Goal: Find specific page/section: Find specific page/section

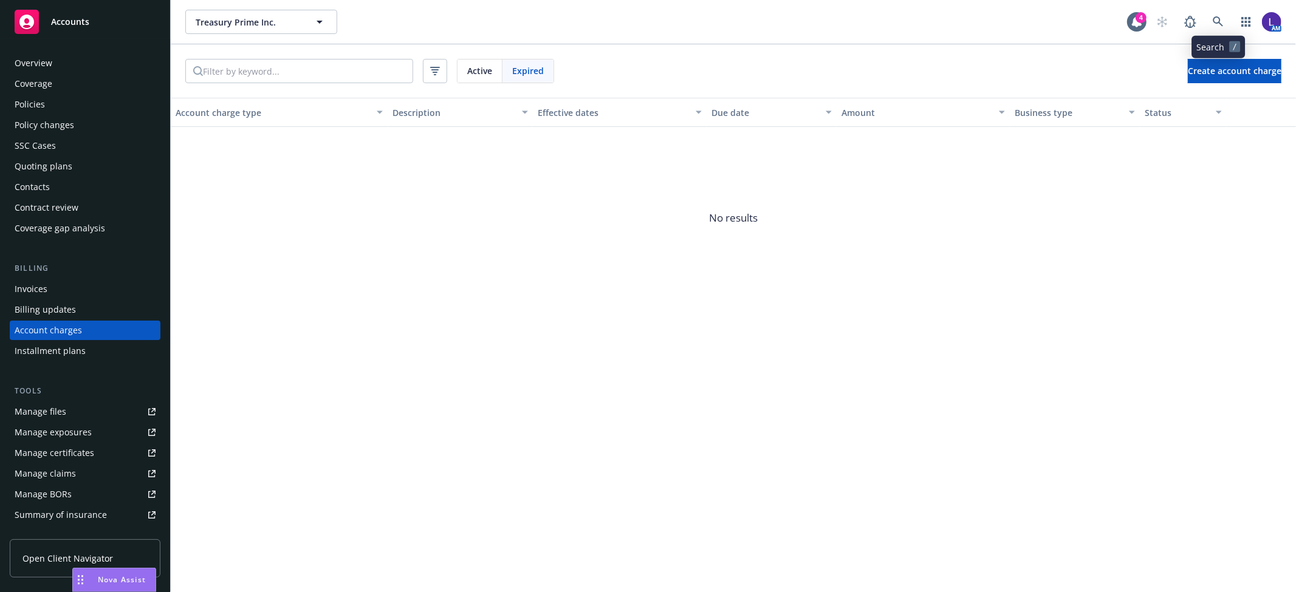
scroll to position [15, 0]
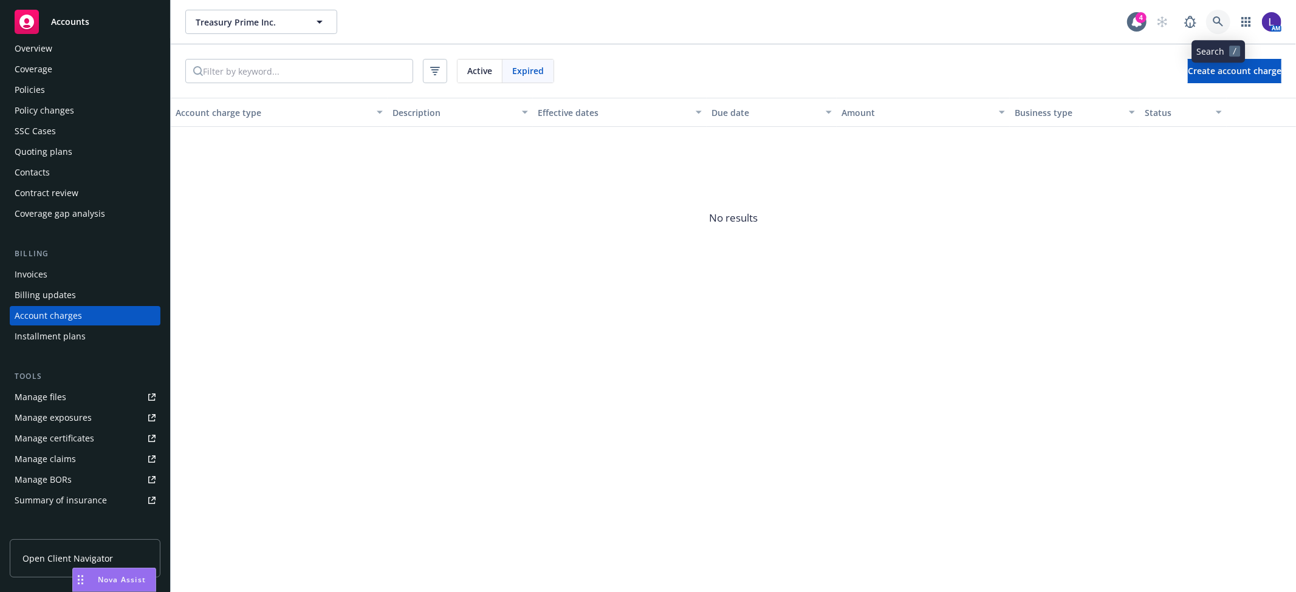
click at [1215, 20] on icon at bounding box center [1218, 21] width 11 height 11
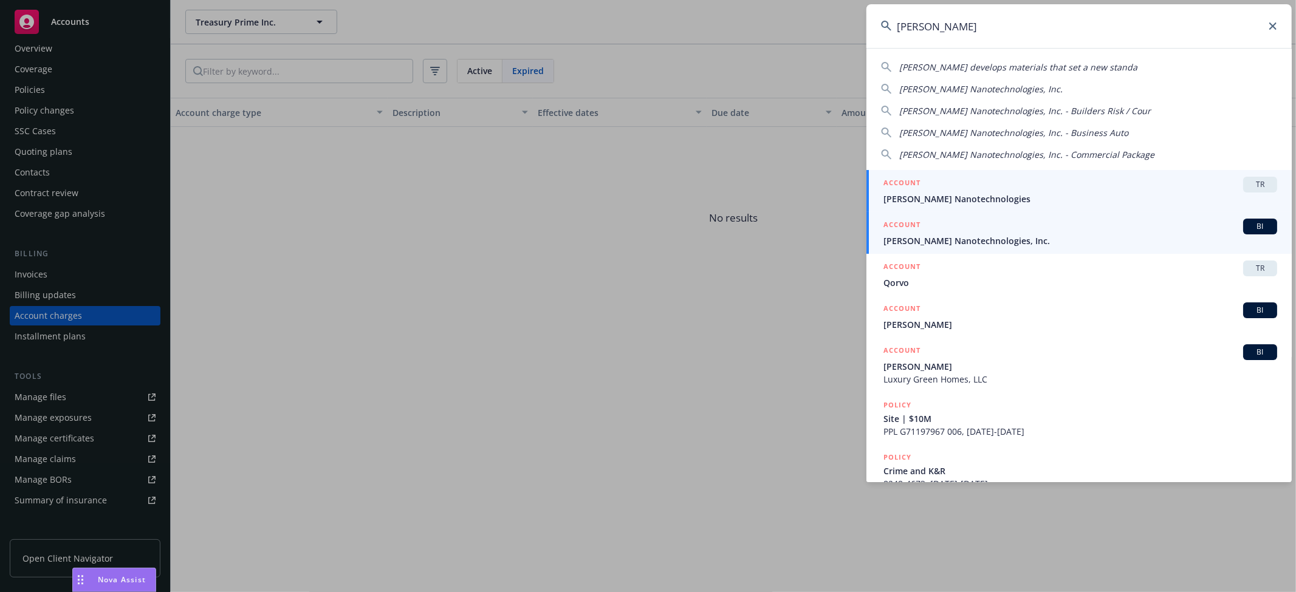
type input "[PERSON_NAME]"
click at [976, 241] on span "[PERSON_NAME] Nanotechnologies, Inc." at bounding box center [1080, 241] width 394 height 13
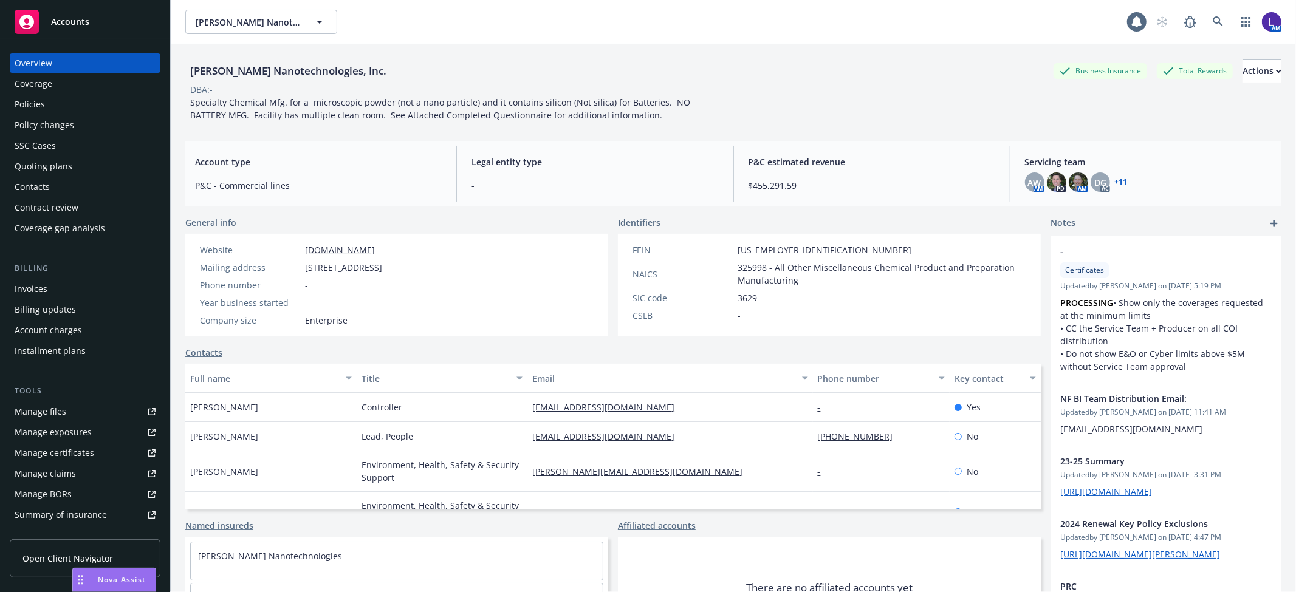
click at [38, 100] on div "Policies" at bounding box center [30, 104] width 30 height 19
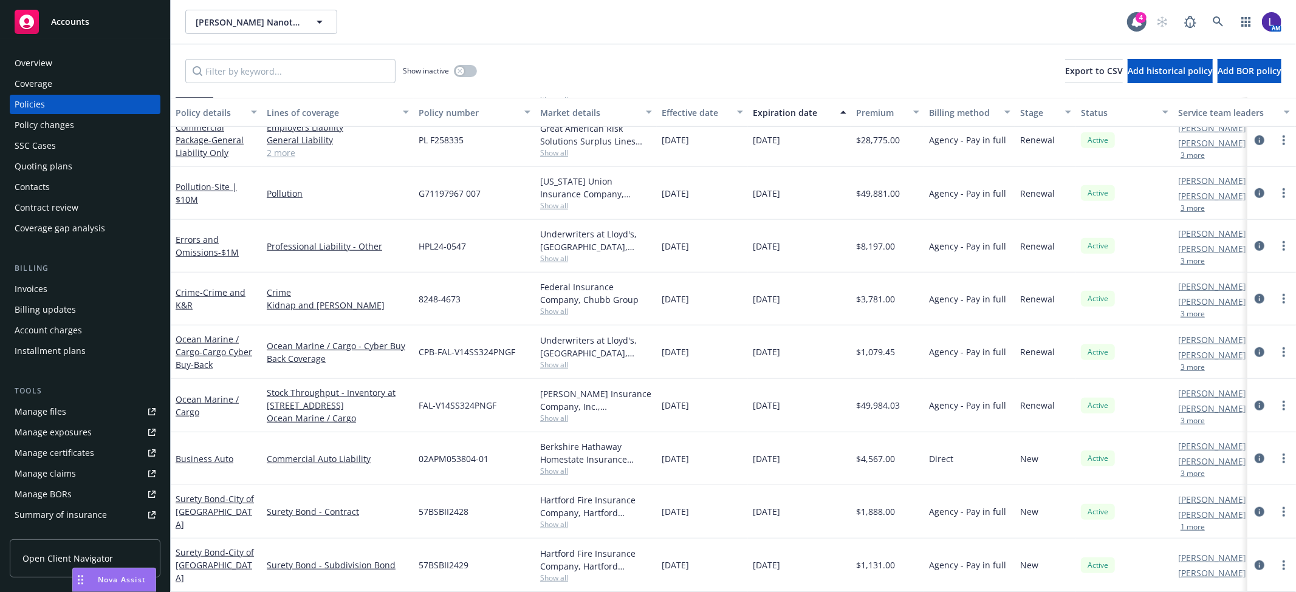
scroll to position [864, 0]
click at [1214, 22] on icon at bounding box center [1218, 21] width 11 height 11
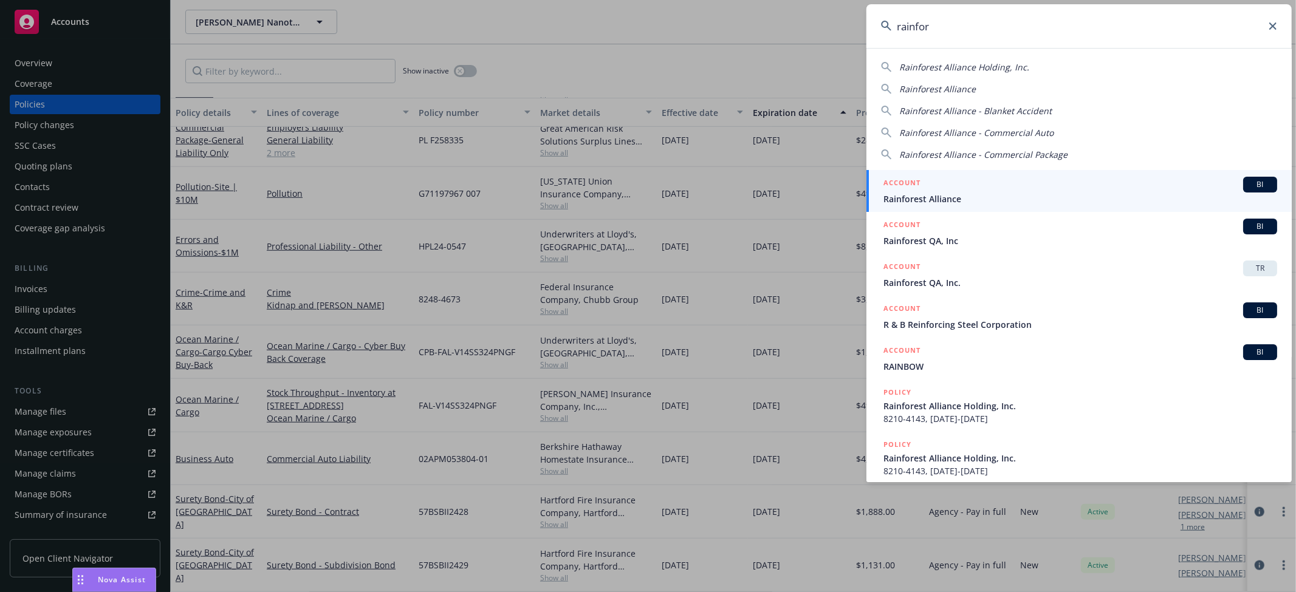
type input "rainfor"
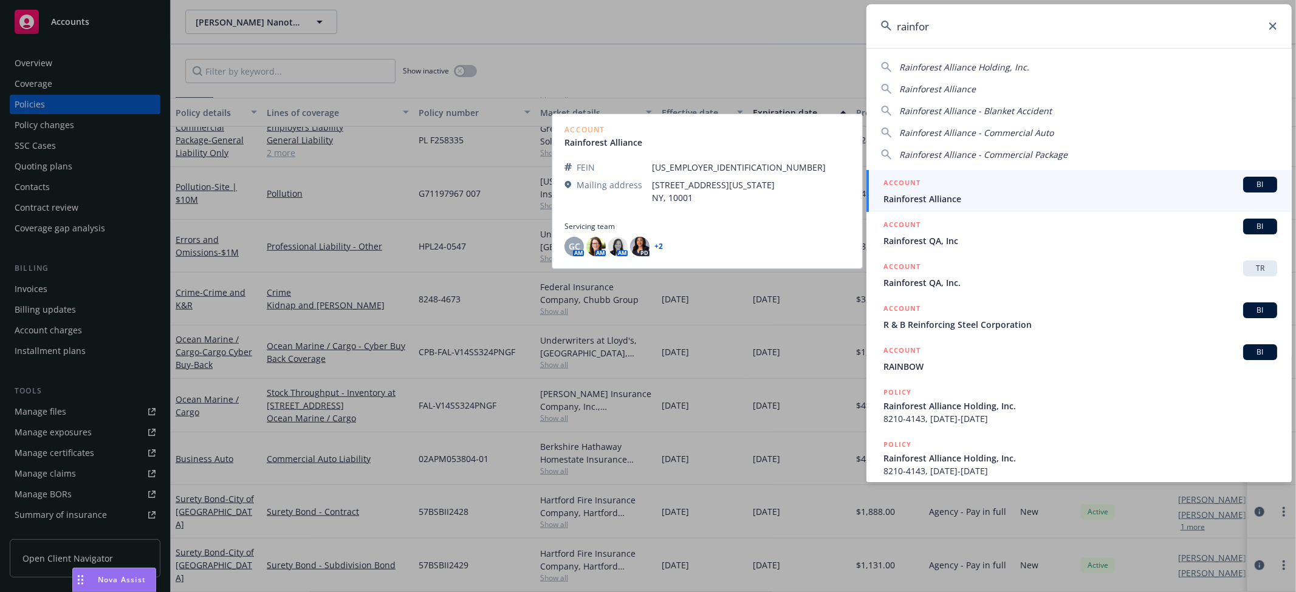
click at [964, 193] on span "Rainforest Alliance" at bounding box center [1080, 199] width 394 height 13
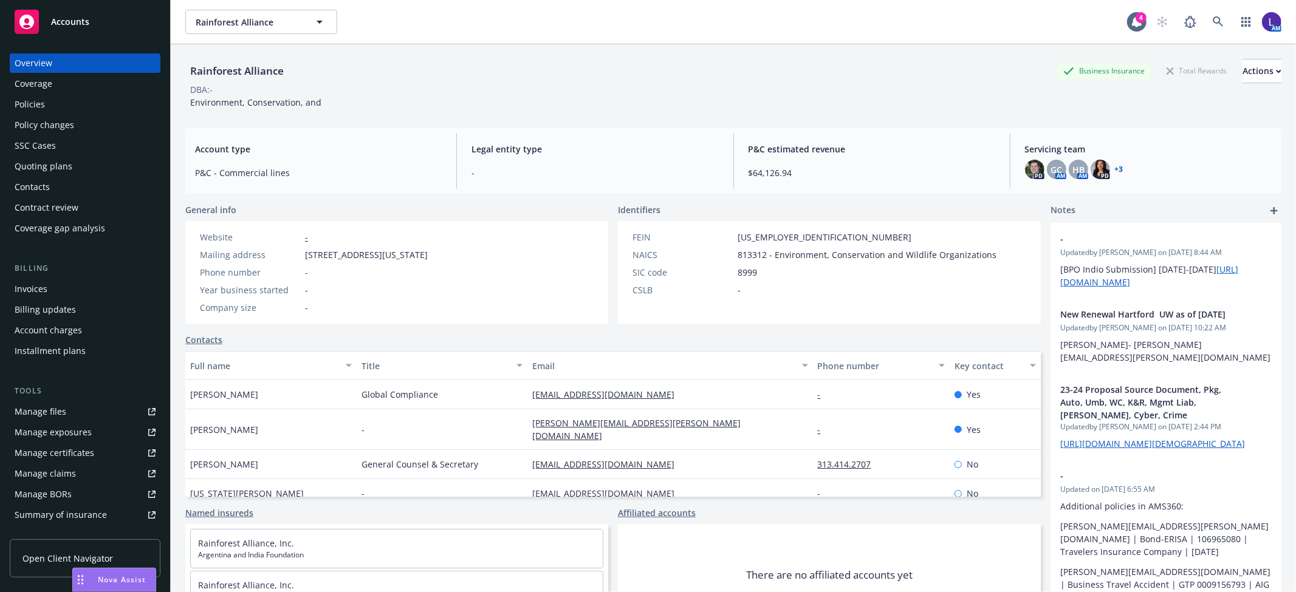
click at [27, 102] on div "Policies" at bounding box center [30, 104] width 30 height 19
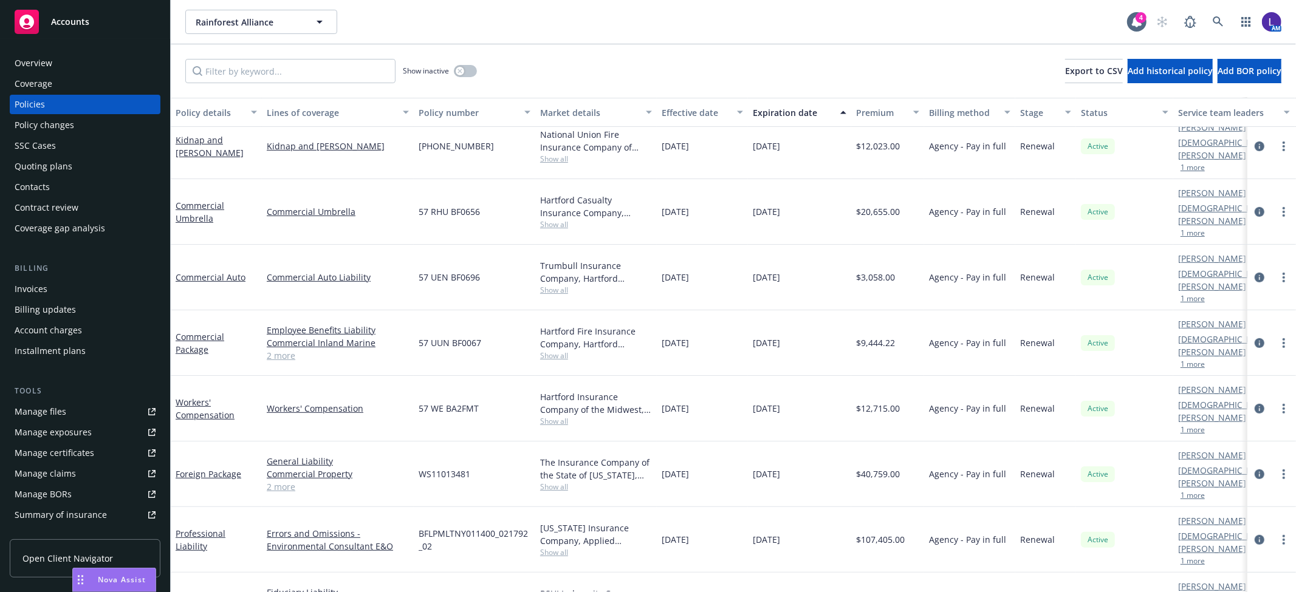
scroll to position [511, 0]
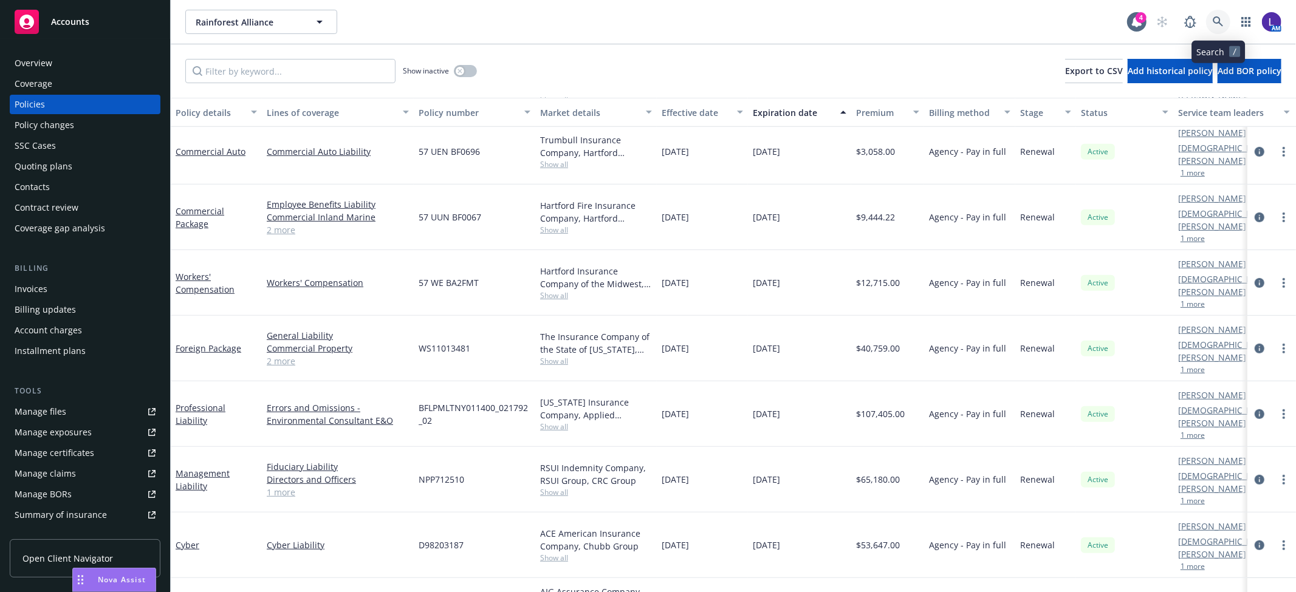
click at [1219, 17] on icon at bounding box center [1218, 21] width 11 height 11
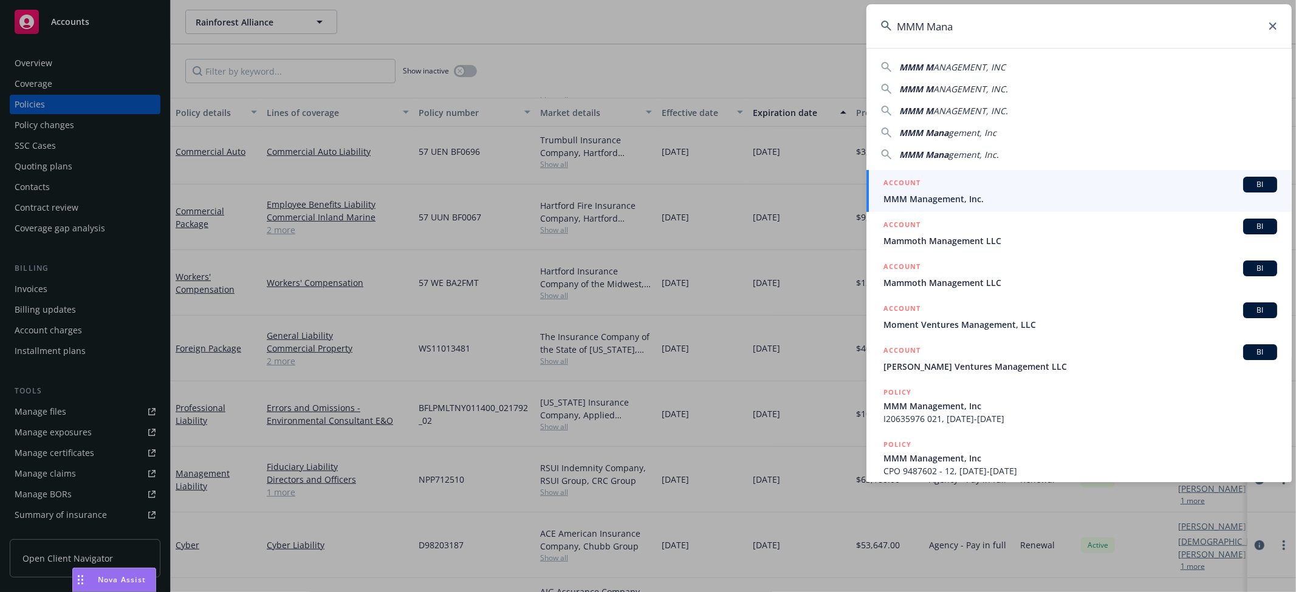
type input "MMM Mana"
click at [928, 190] on div "ACCOUNT BI" at bounding box center [1080, 185] width 394 height 16
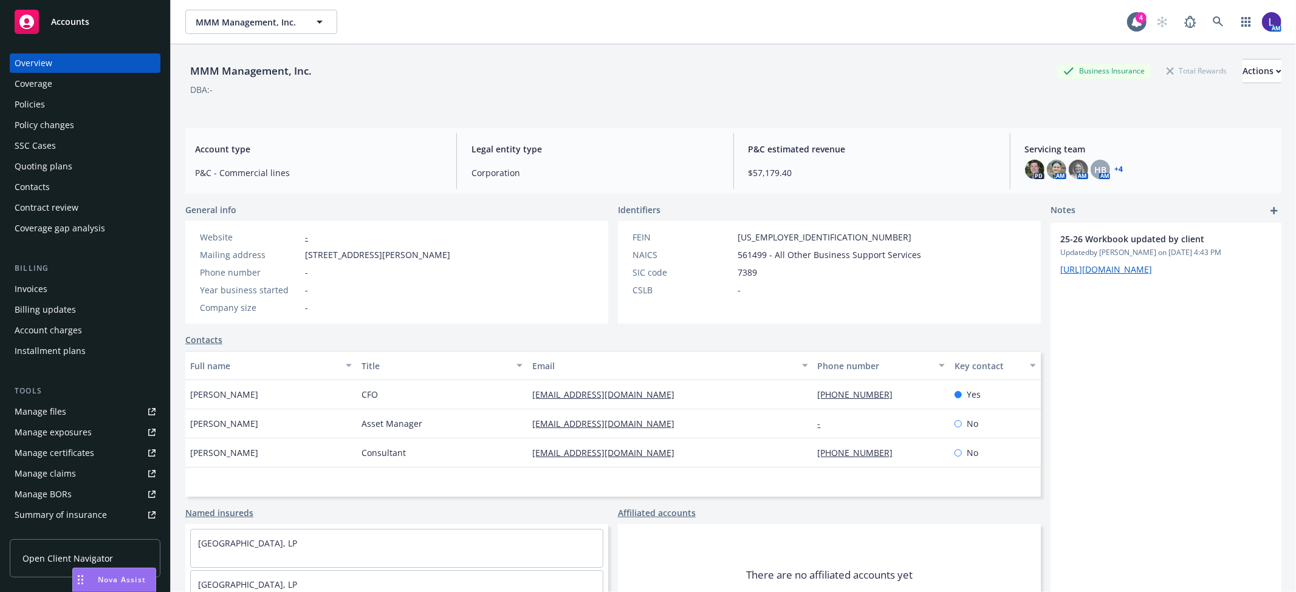
click at [27, 100] on div "Policies" at bounding box center [30, 104] width 30 height 19
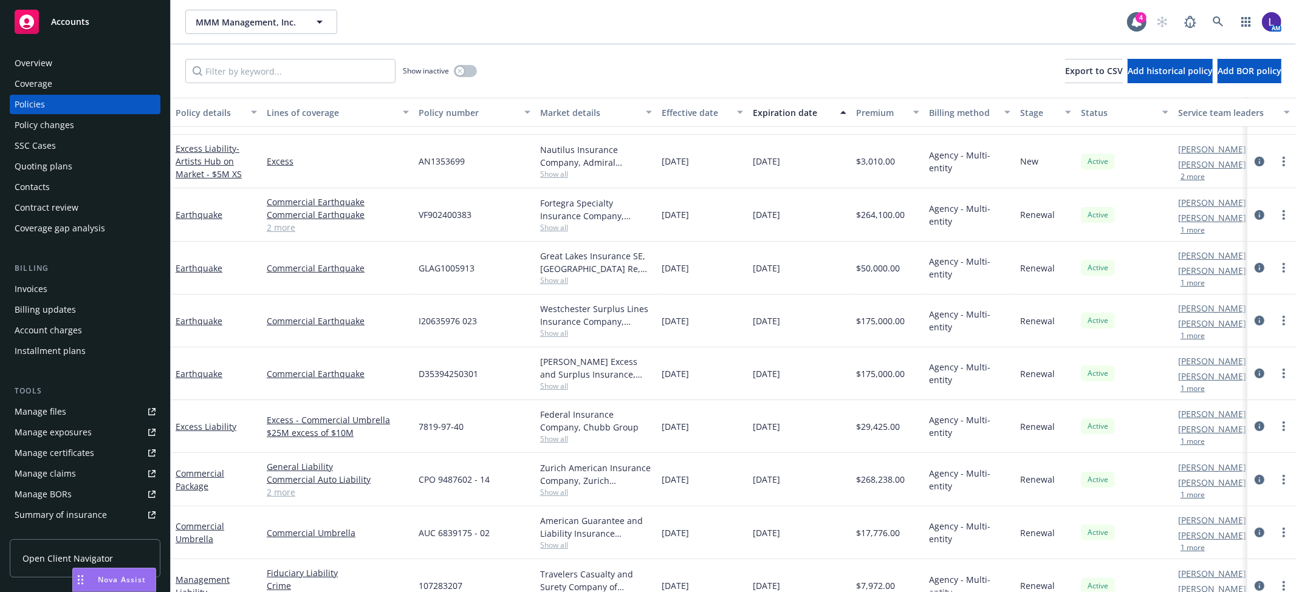
scroll to position [416, 0]
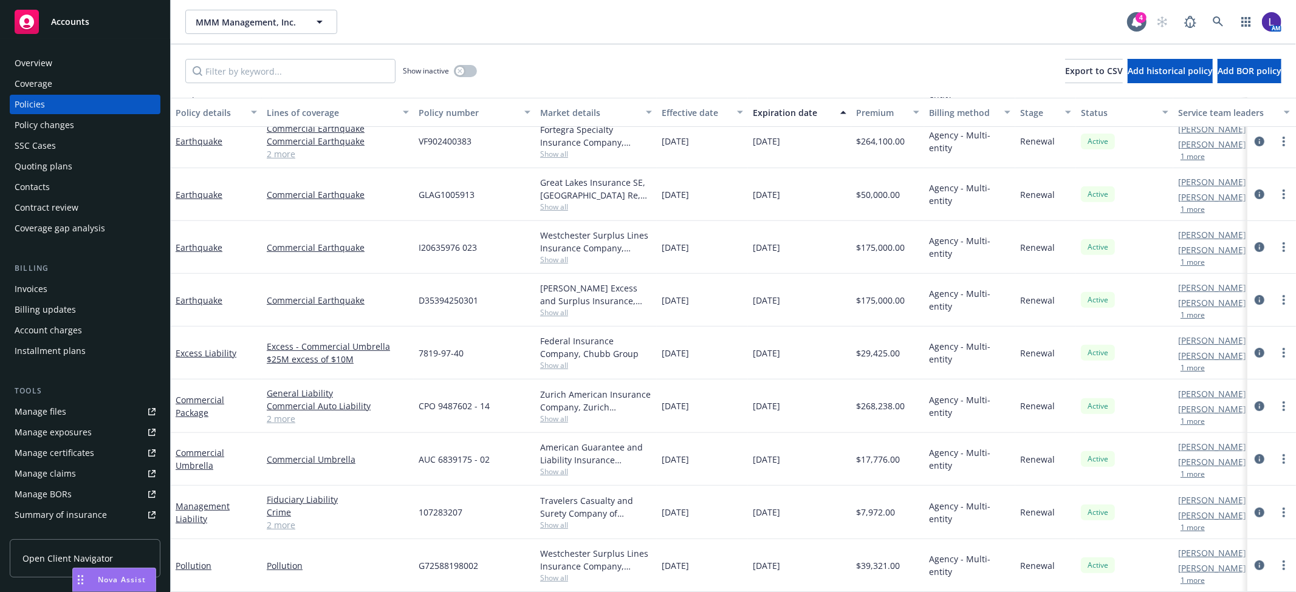
click at [1207, 365] on div "1 more" at bounding box center [1220, 368] width 85 height 7
click at [1188, 365] on button "1 more" at bounding box center [1192, 368] width 24 height 7
click at [1214, 19] on icon at bounding box center [1218, 21] width 10 height 10
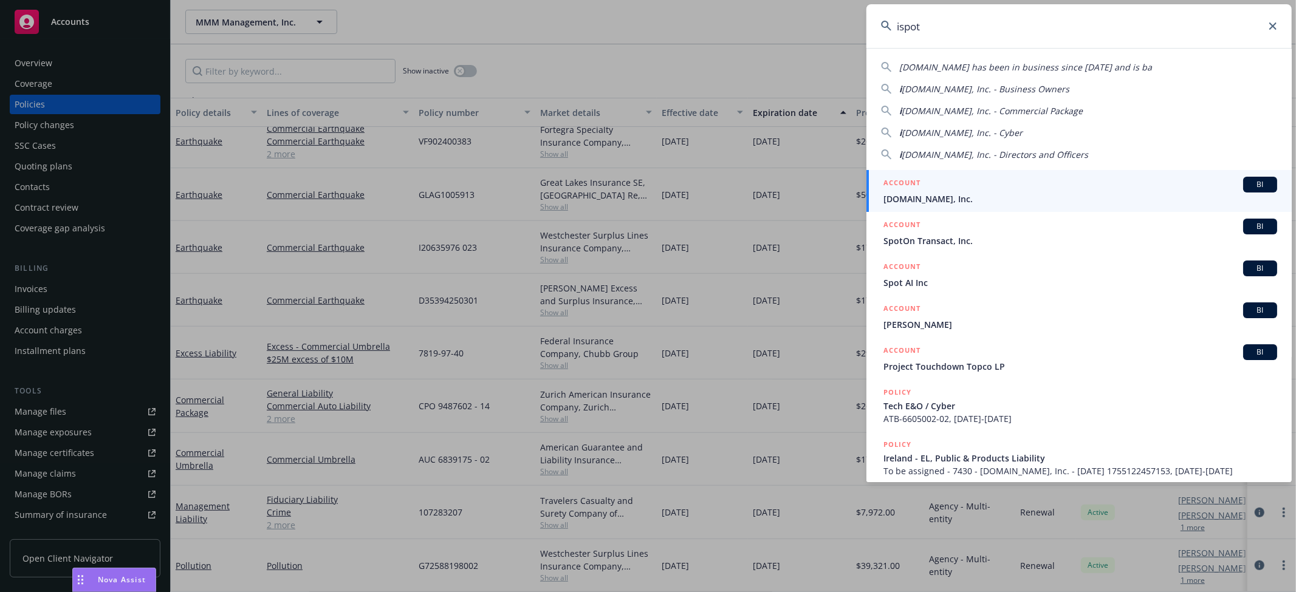
type input "ispot"
click at [978, 202] on span "[DOMAIN_NAME], Inc." at bounding box center [1080, 199] width 394 height 13
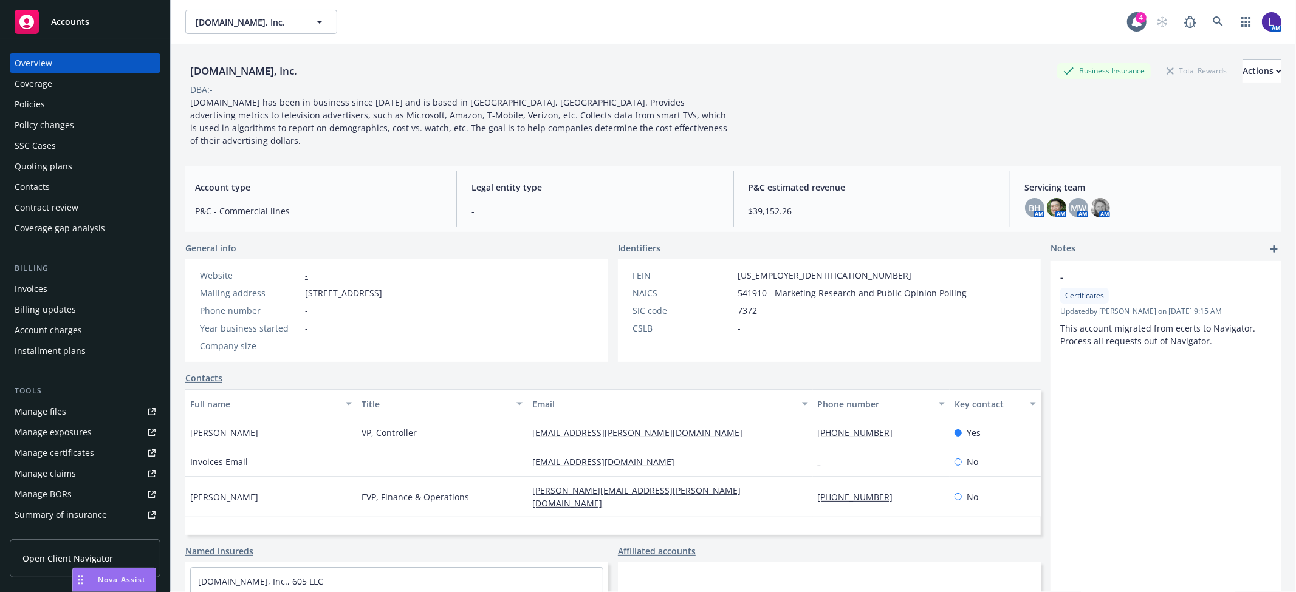
click at [32, 101] on div "Policies" at bounding box center [30, 104] width 30 height 19
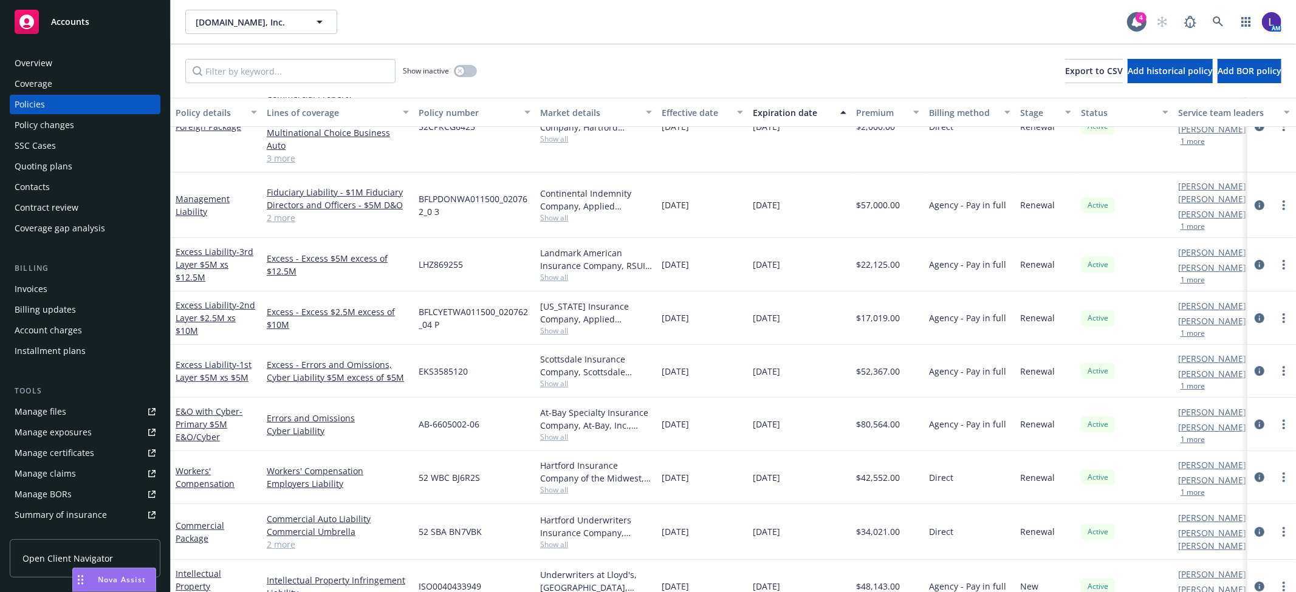
scroll to position [245, 0]
